Goal: Transaction & Acquisition: Purchase product/service

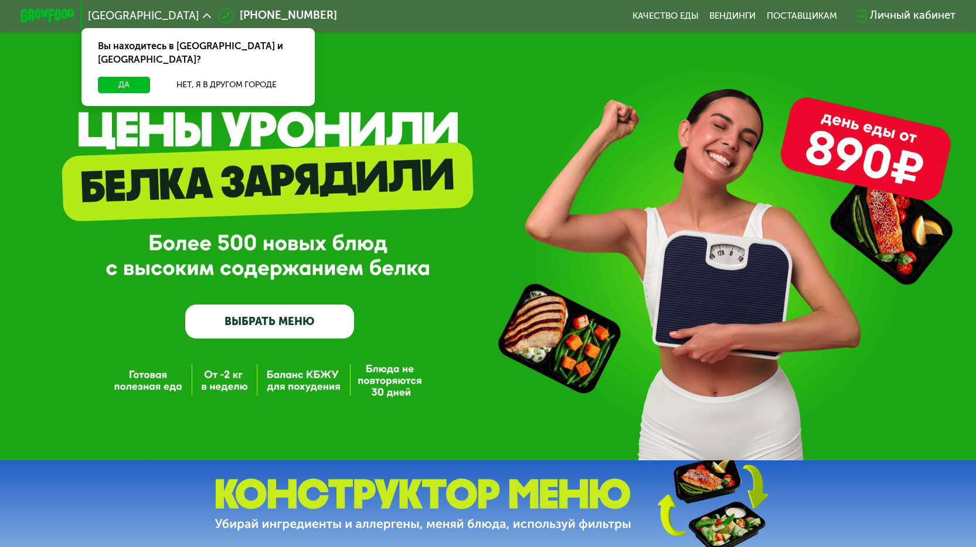
click at [298, 329] on link "ВЫБРАТЬ МЕНЮ" at bounding box center [269, 322] width 169 height 34
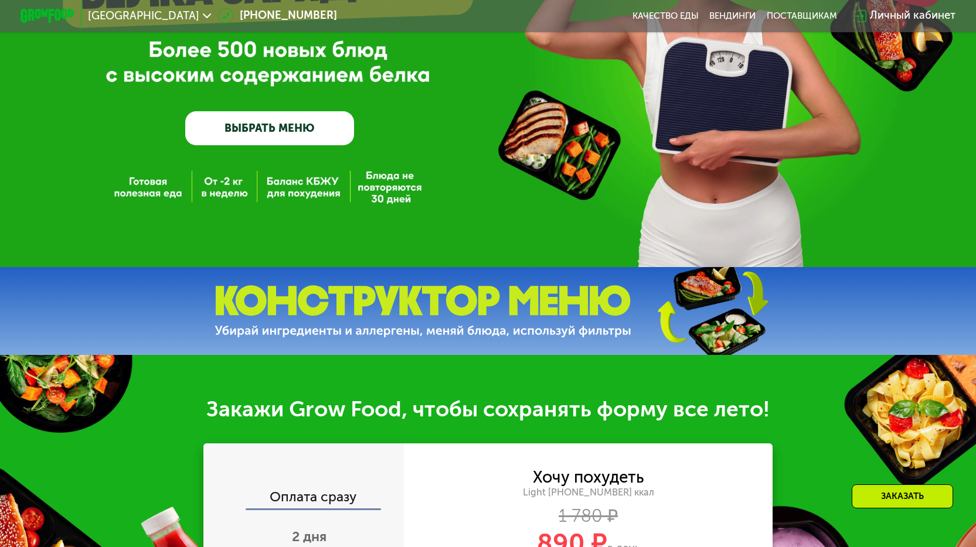
scroll to position [76, 0]
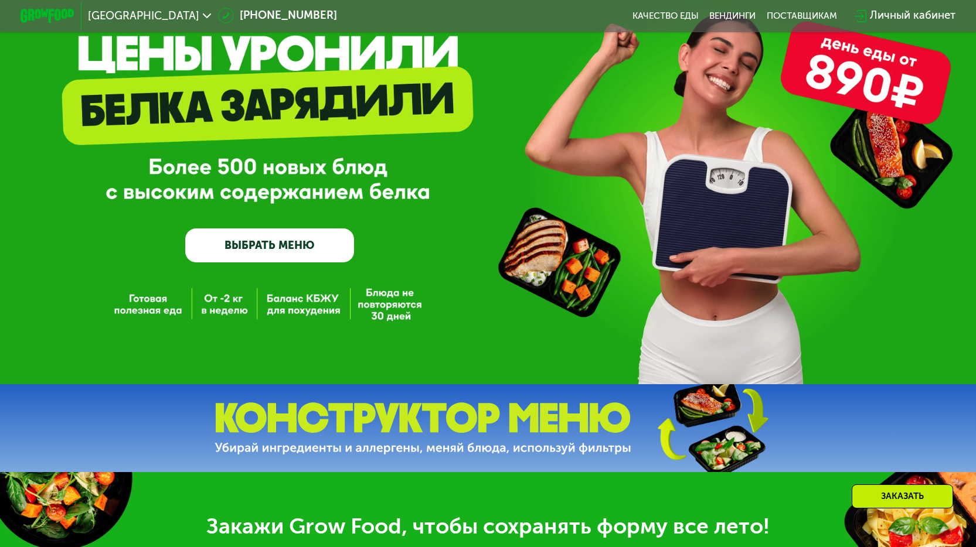
click at [284, 247] on link "ВЫБРАТЬ МЕНЮ" at bounding box center [269, 246] width 169 height 34
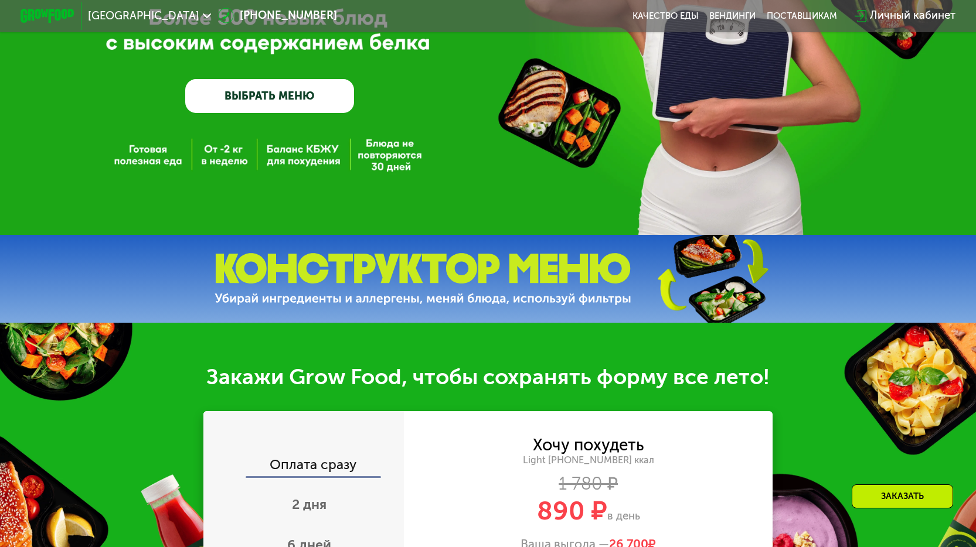
scroll to position [167, 0]
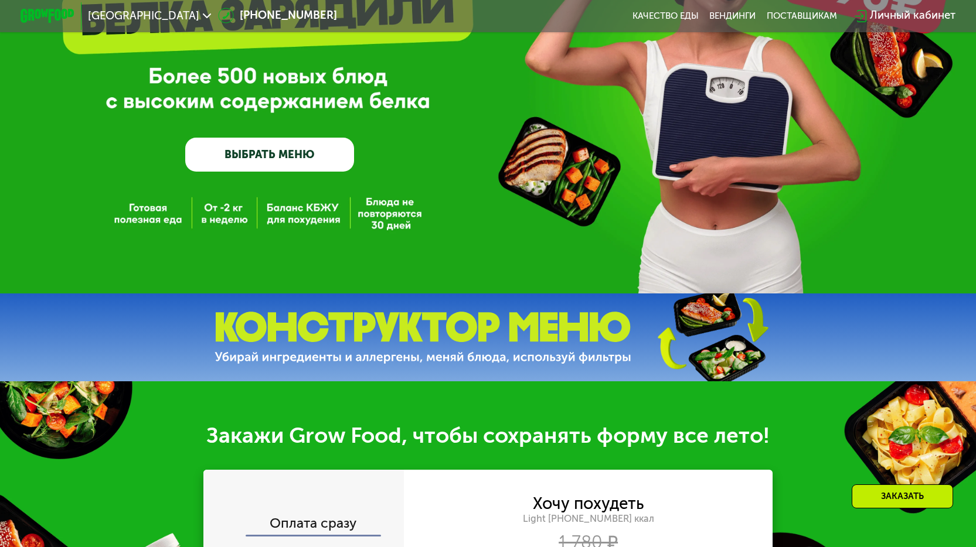
click at [268, 152] on link "ВЫБРАТЬ МЕНЮ" at bounding box center [269, 155] width 169 height 34
